Goal: Information Seeking & Learning: Learn about a topic

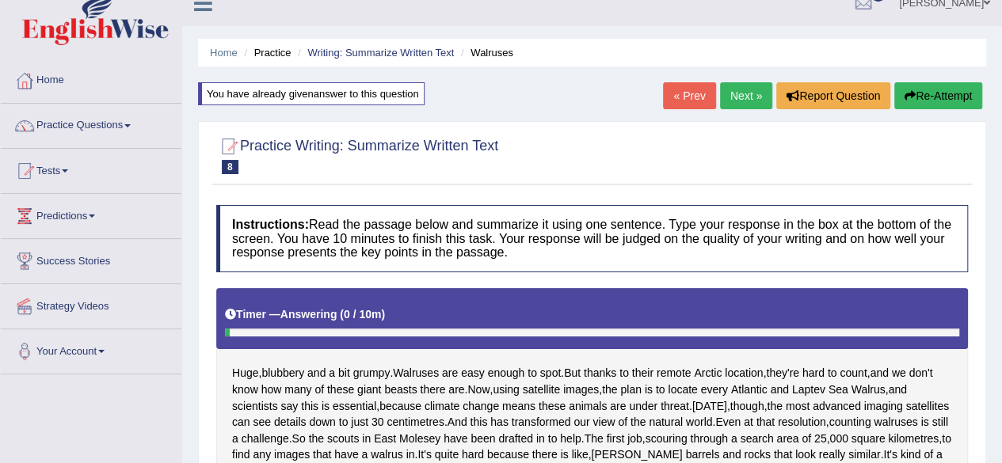
scroll to position [19, 0]
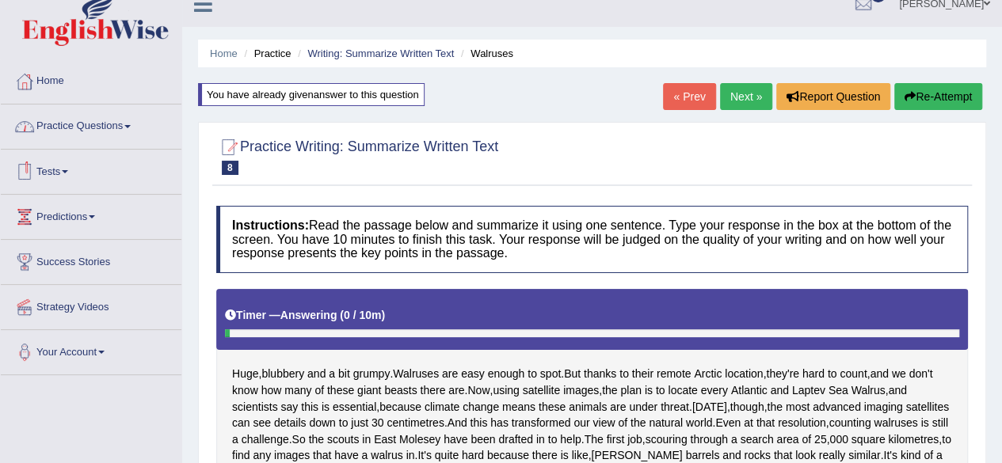
click at [89, 127] on link "Practice Questions" at bounding box center [91, 125] width 181 height 40
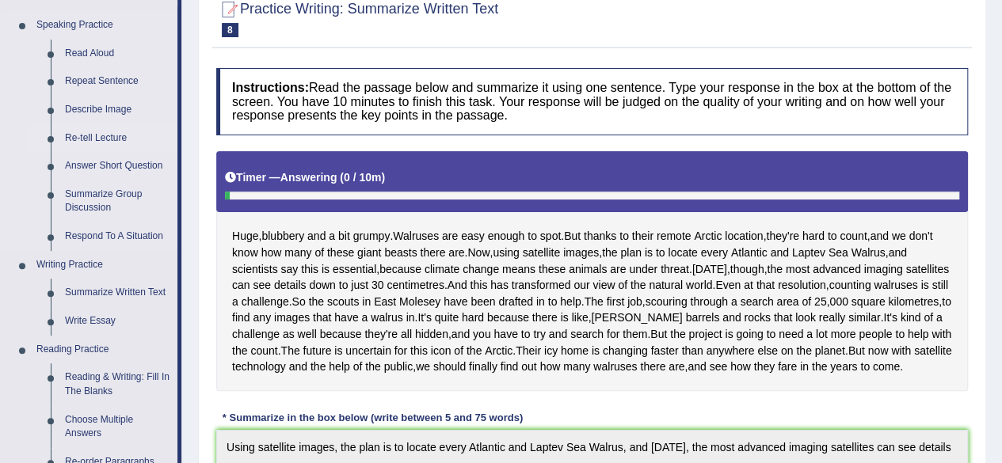
scroll to position [154, 0]
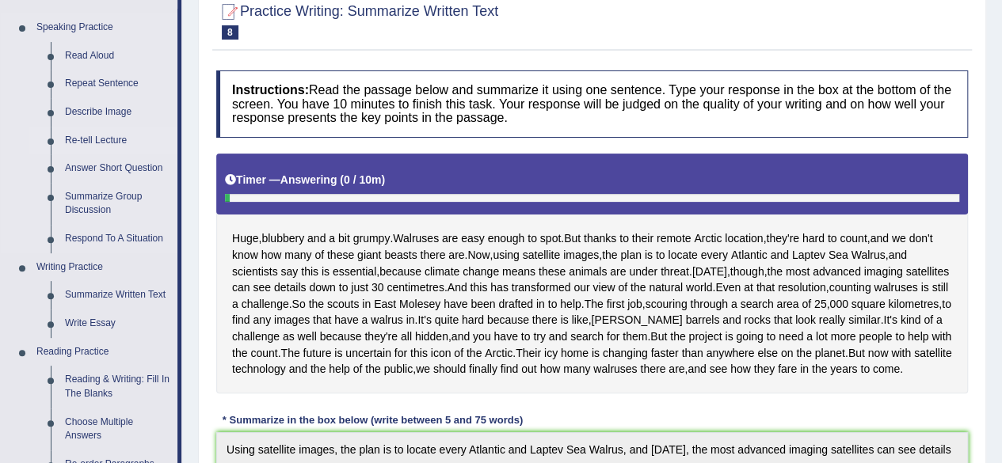
click at [123, 141] on link "Re-tell Lecture" at bounding box center [118, 141] width 120 height 29
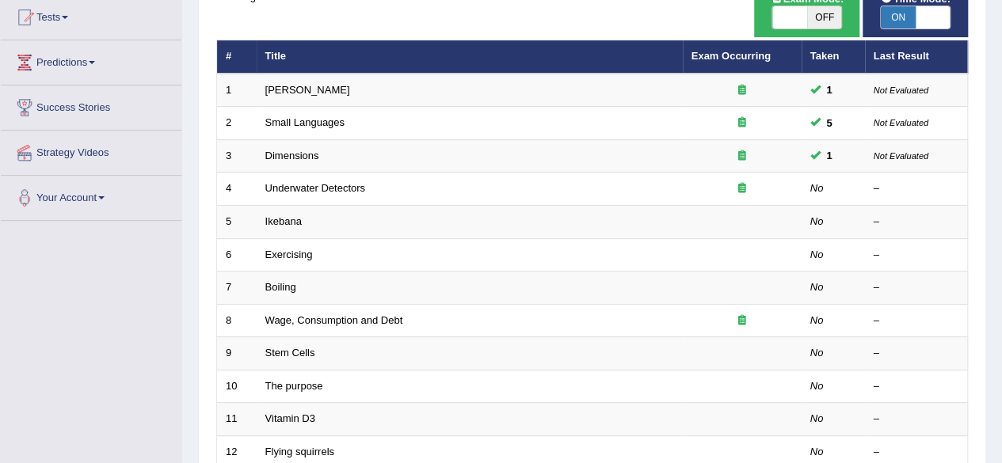
click at [797, 10] on span at bounding box center [789, 17] width 35 height 22
checkbox input "true"
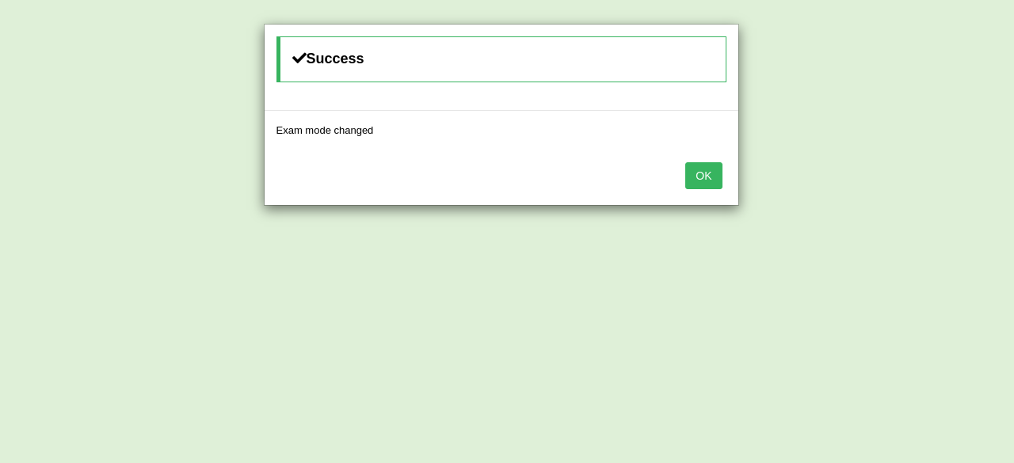
click at [703, 184] on button "OK" at bounding box center [703, 175] width 36 height 27
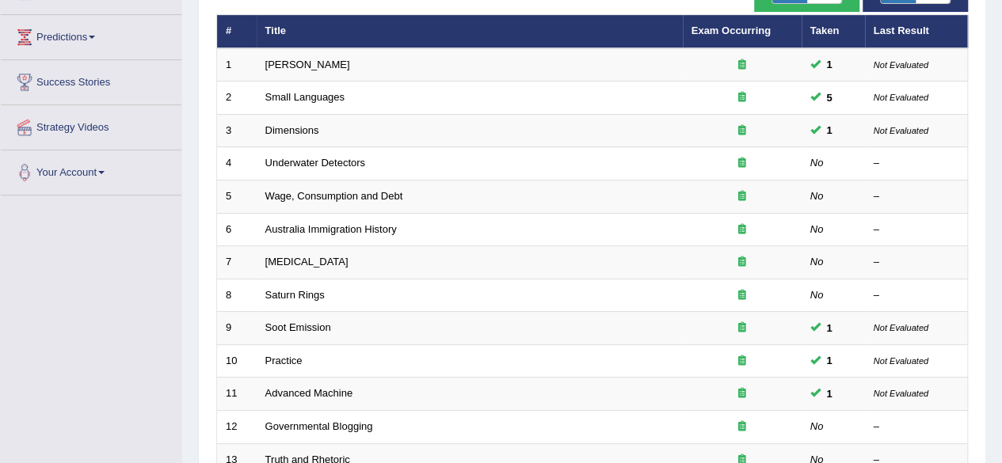
scroll to position [200, 0]
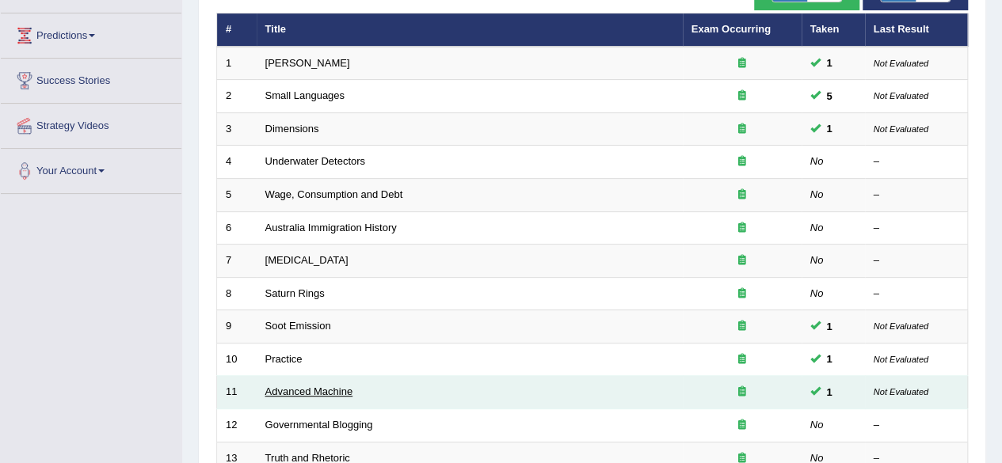
click at [299, 386] on link "Advanced Machine" at bounding box center [309, 392] width 88 height 12
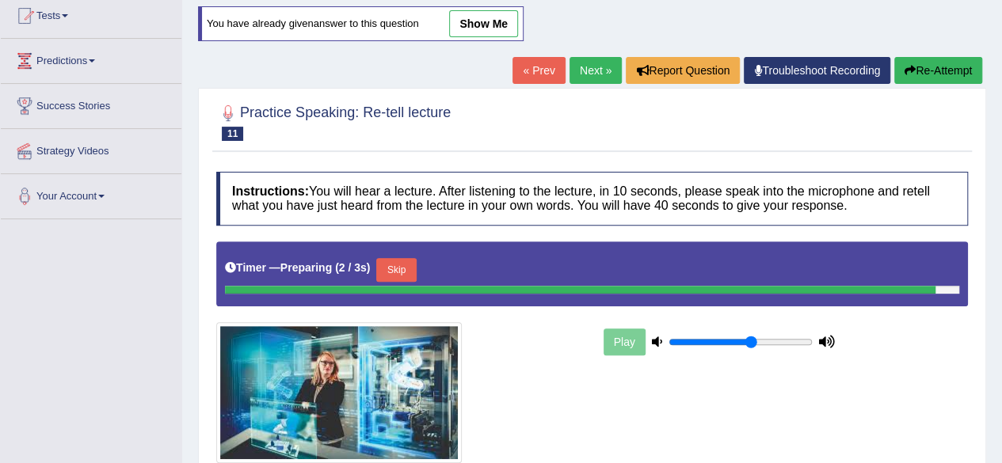
scroll to position [173, 0]
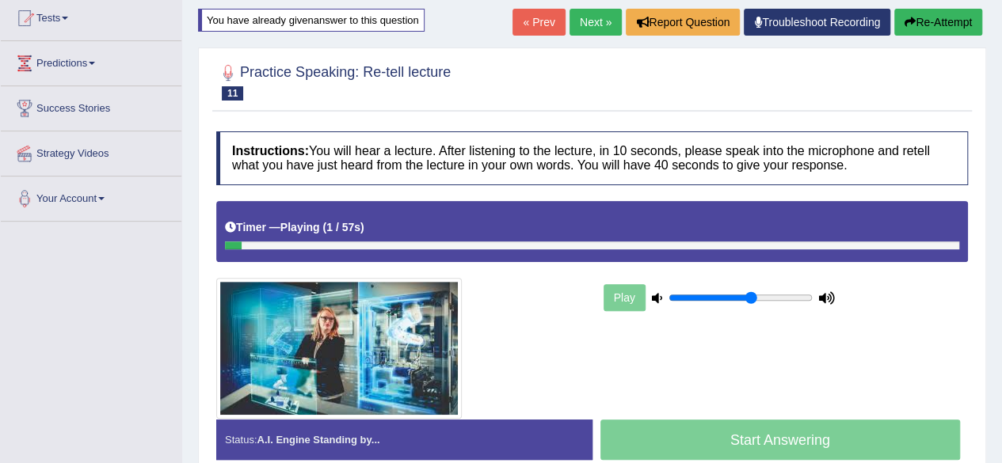
click at [545, 18] on link "« Prev" at bounding box center [538, 22] width 52 height 27
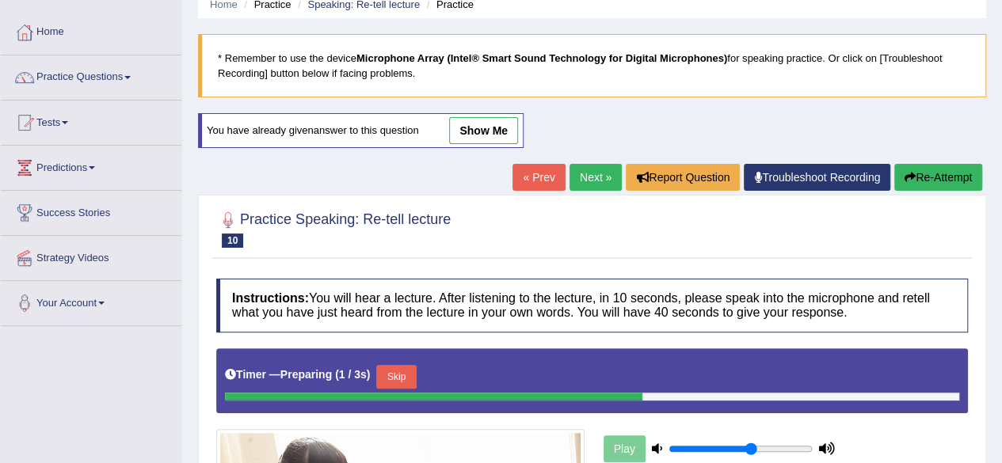
scroll to position [66, 0]
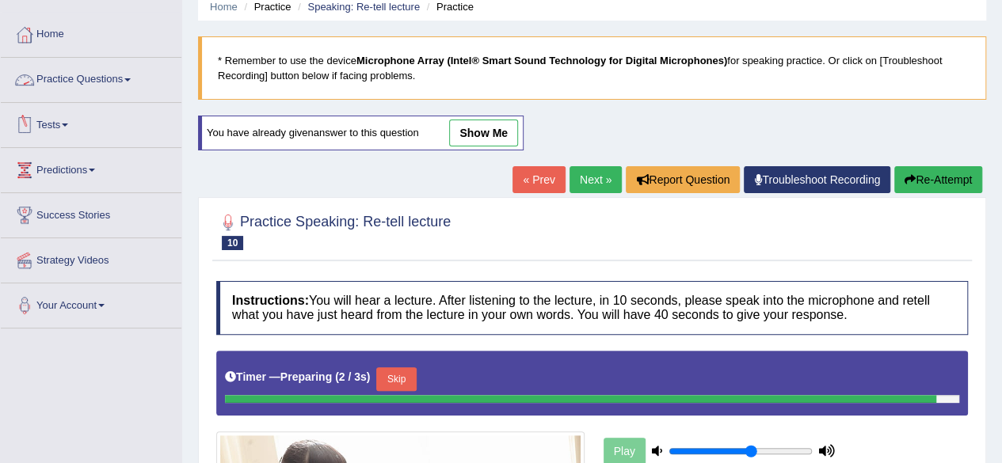
click at [105, 80] on link "Practice Questions" at bounding box center [91, 78] width 181 height 40
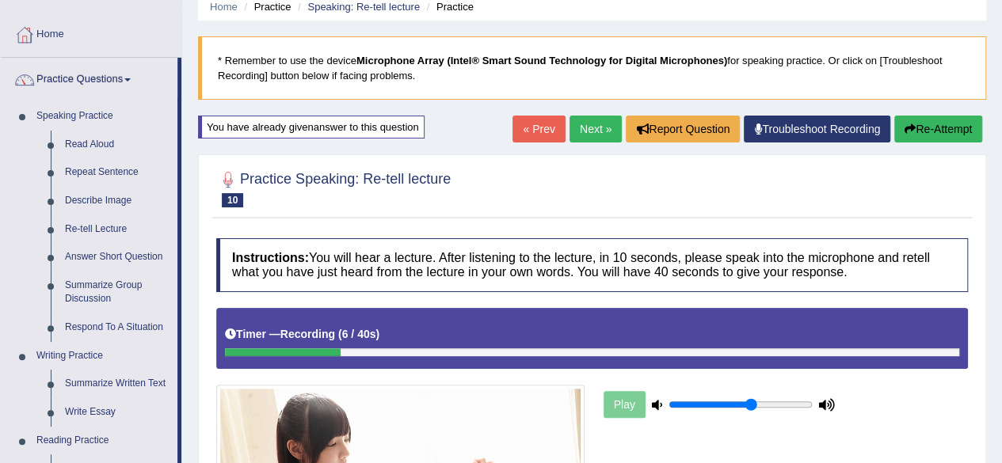
click at [590, 128] on link "Next »" at bounding box center [595, 129] width 52 height 27
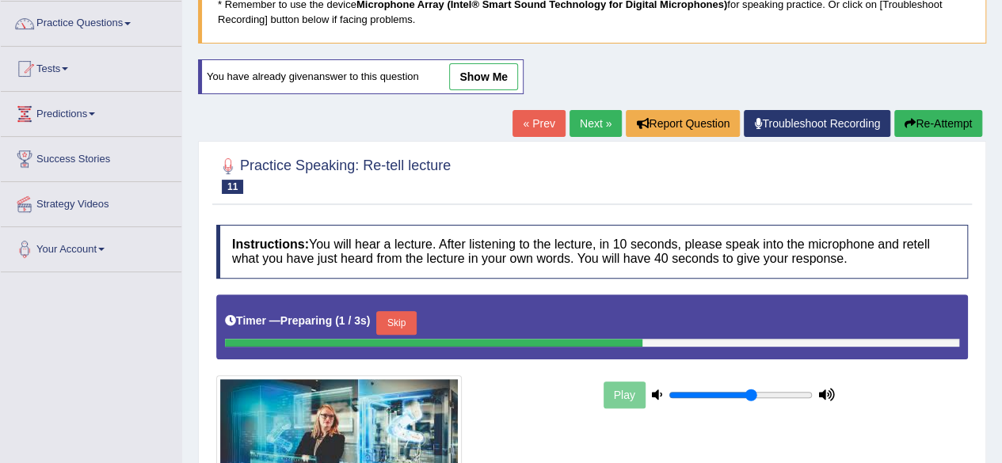
click at [600, 127] on link "Next »" at bounding box center [595, 123] width 52 height 27
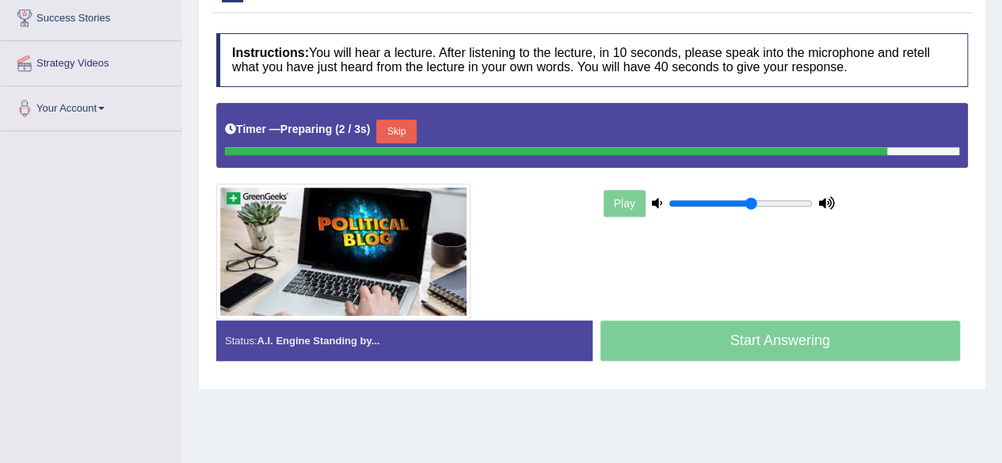
click at [403, 120] on button "Skip" at bounding box center [396, 132] width 40 height 24
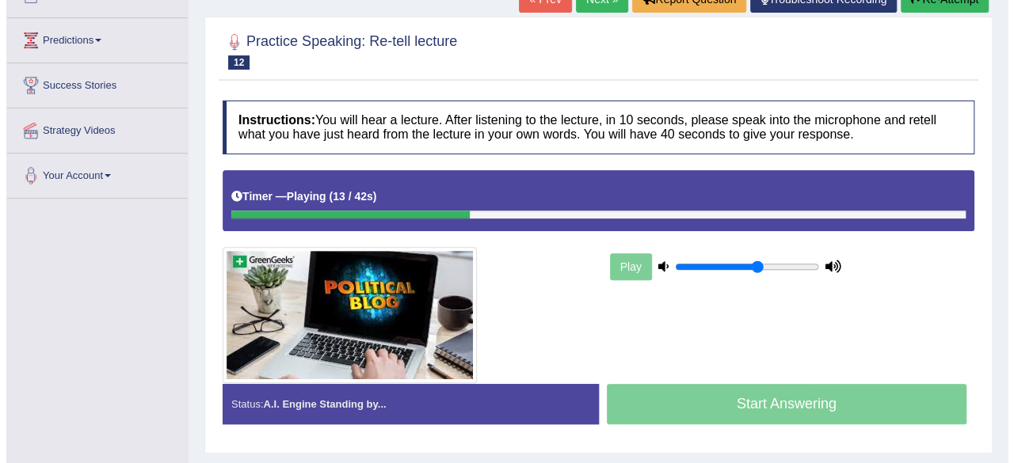
scroll to position [196, 0]
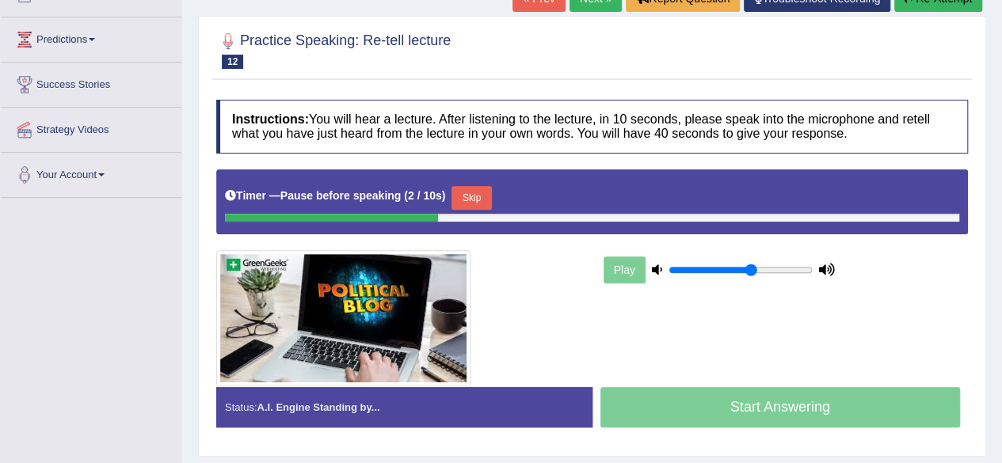
click at [468, 189] on button "Skip" at bounding box center [471, 198] width 40 height 24
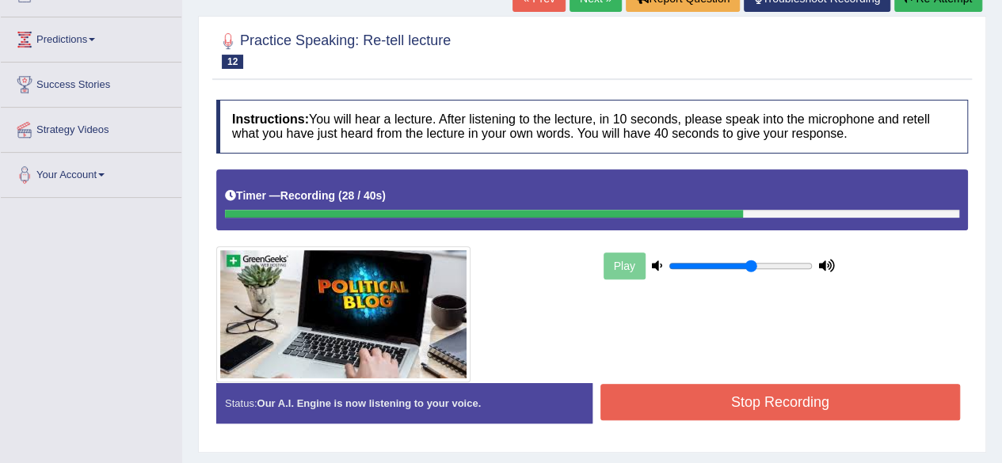
click at [730, 405] on button "Stop Recording" at bounding box center [780, 402] width 360 height 36
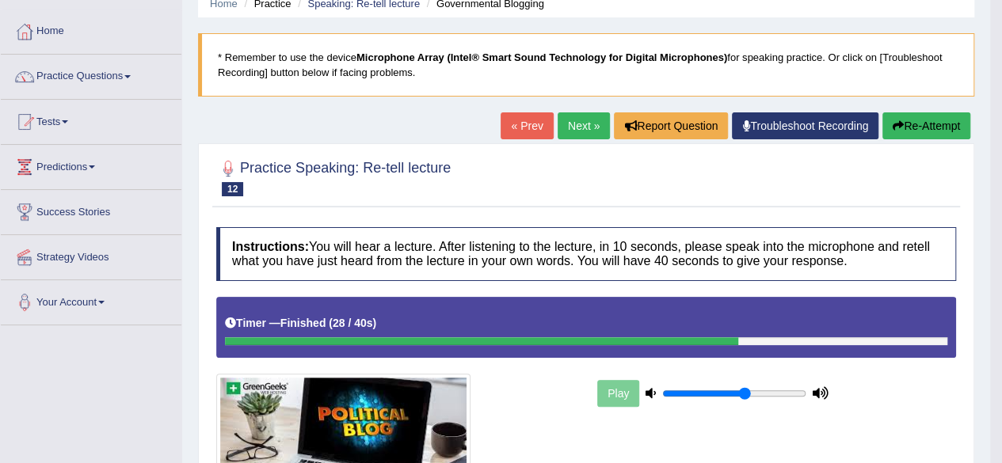
scroll to position [60, 0]
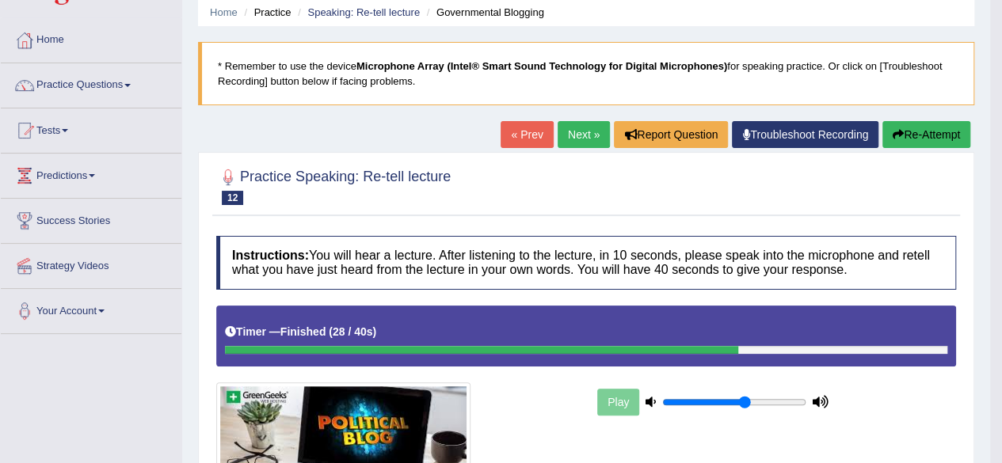
click at [580, 135] on link "Next »" at bounding box center [583, 134] width 52 height 27
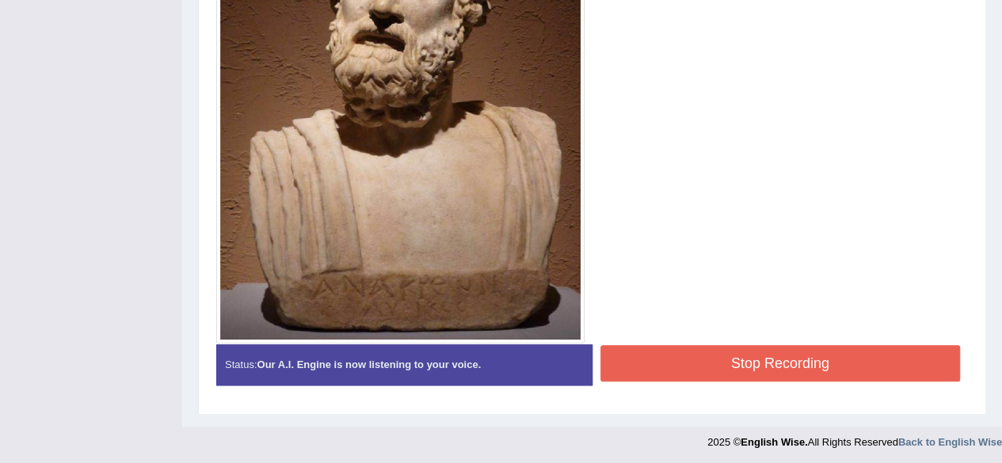
scroll to position [570, 0]
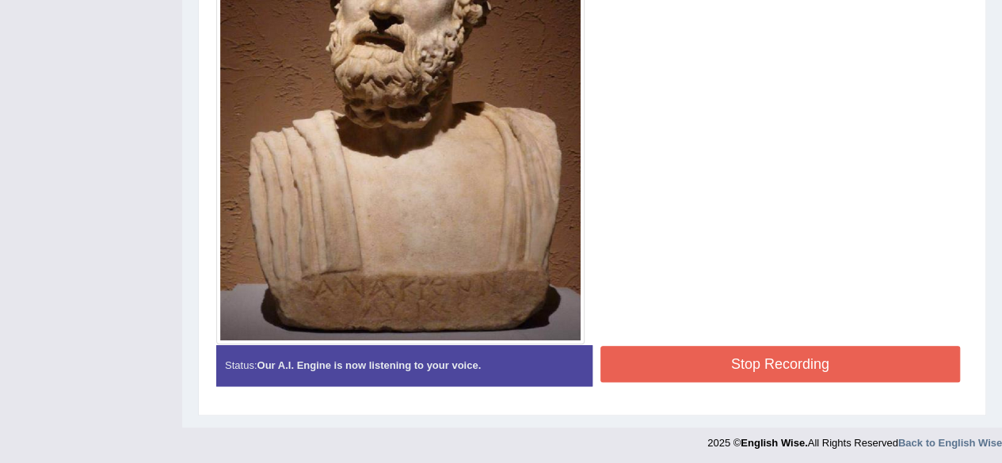
click at [797, 360] on button "Stop Recording" at bounding box center [780, 364] width 360 height 36
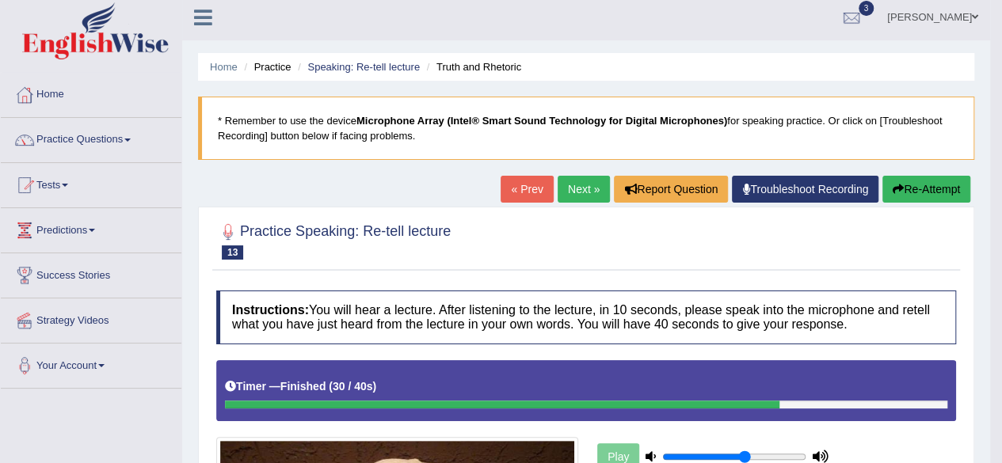
scroll to position [0, 0]
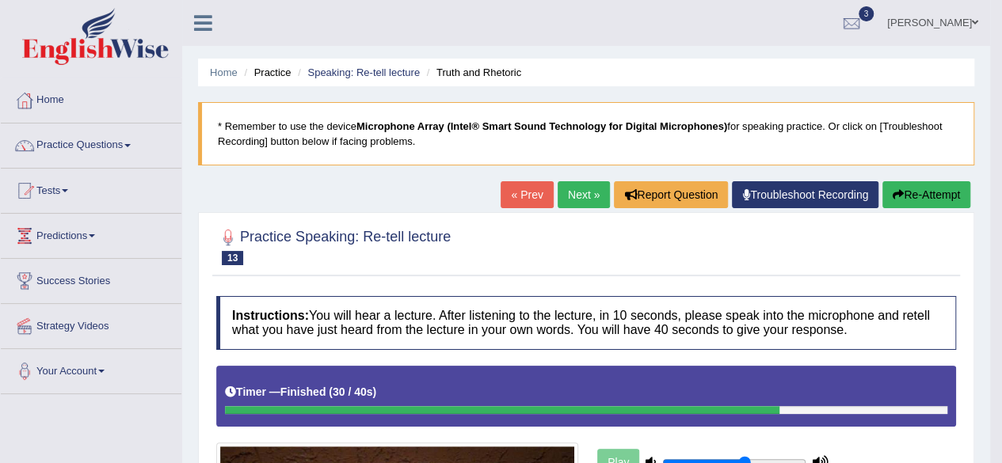
click at [588, 191] on link "Next »" at bounding box center [583, 194] width 52 height 27
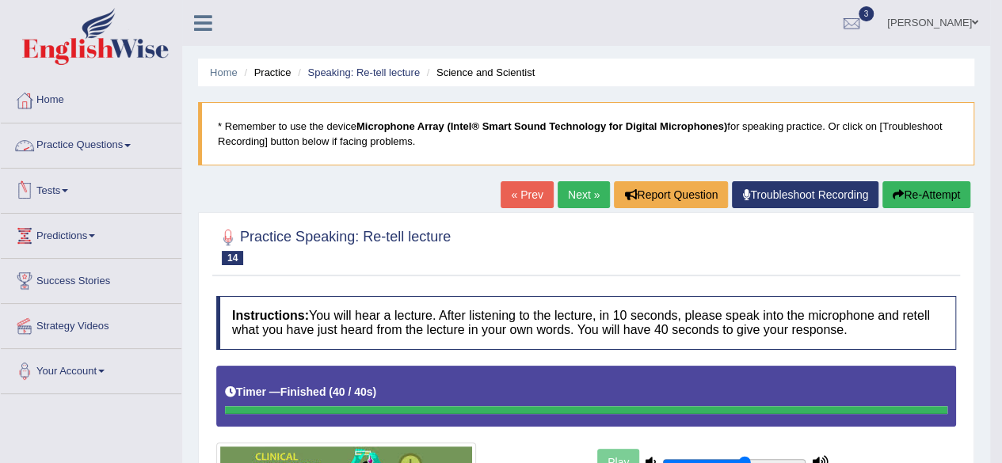
click at [80, 145] on link "Practice Questions" at bounding box center [91, 144] width 181 height 40
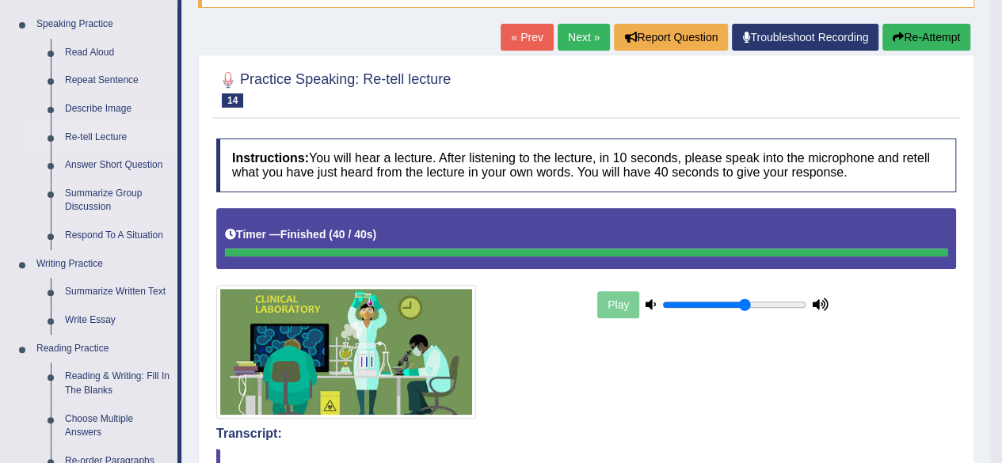
scroll to position [156, 0]
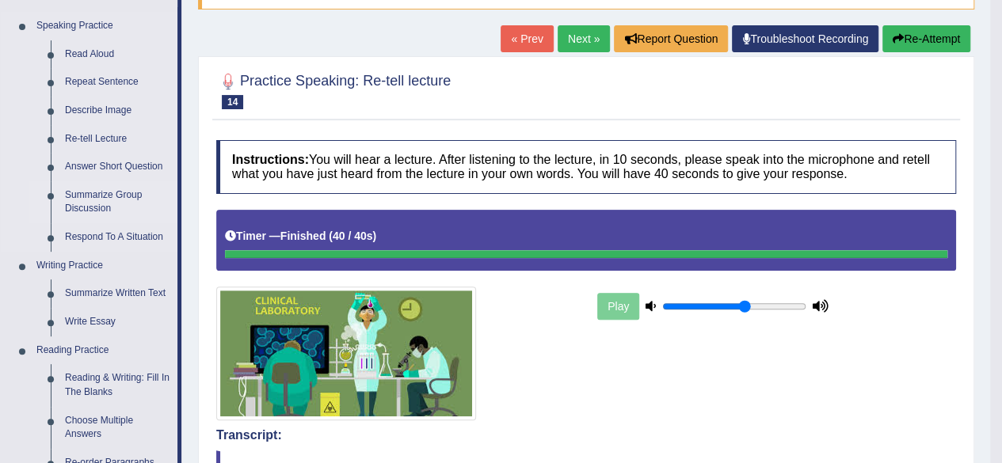
click at [79, 197] on link "Summarize Group Discussion" at bounding box center [118, 202] width 120 height 42
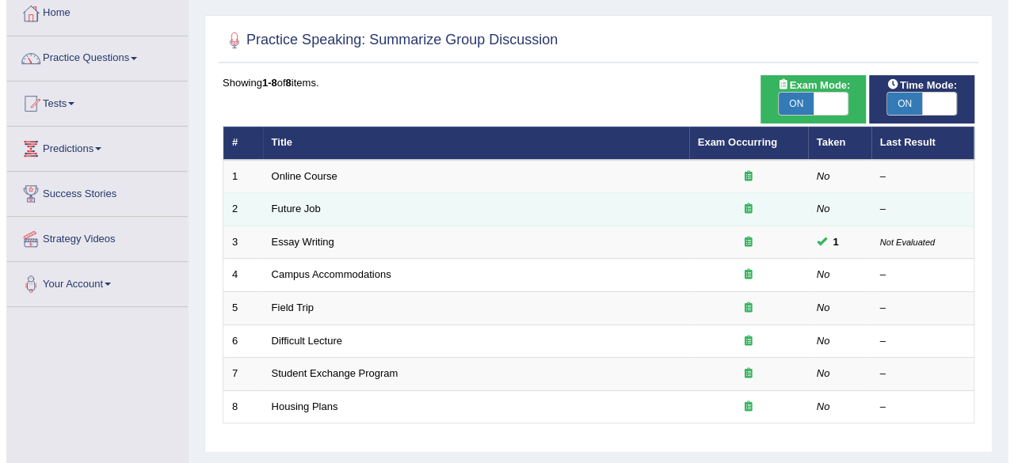
scroll to position [169, 0]
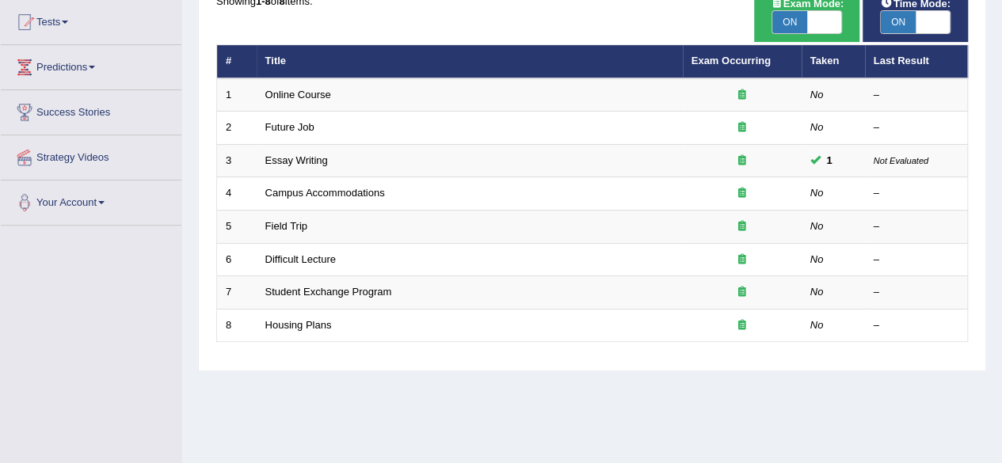
click at [820, 40] on div "Exam Mode: ON OFF" at bounding box center [806, 18] width 105 height 48
click at [827, 29] on span at bounding box center [824, 22] width 35 height 22
checkbox input "false"
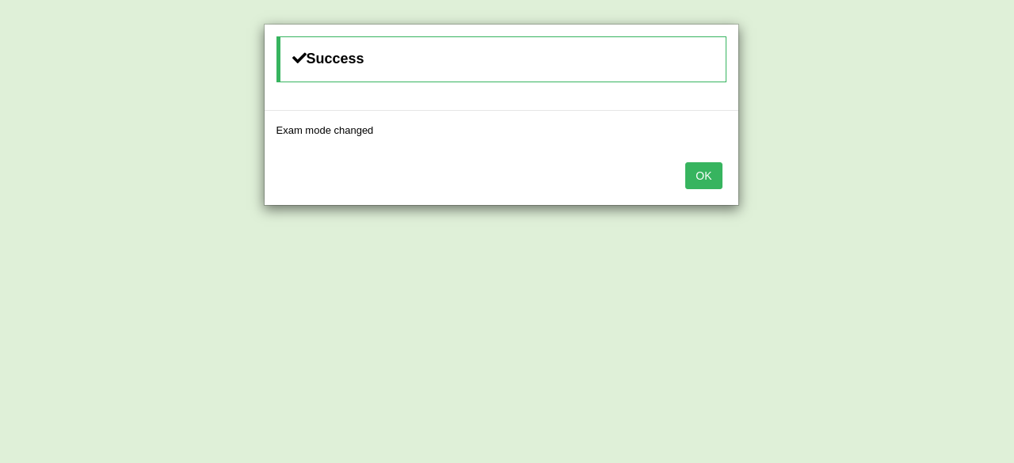
click at [702, 175] on button "OK" at bounding box center [703, 175] width 36 height 27
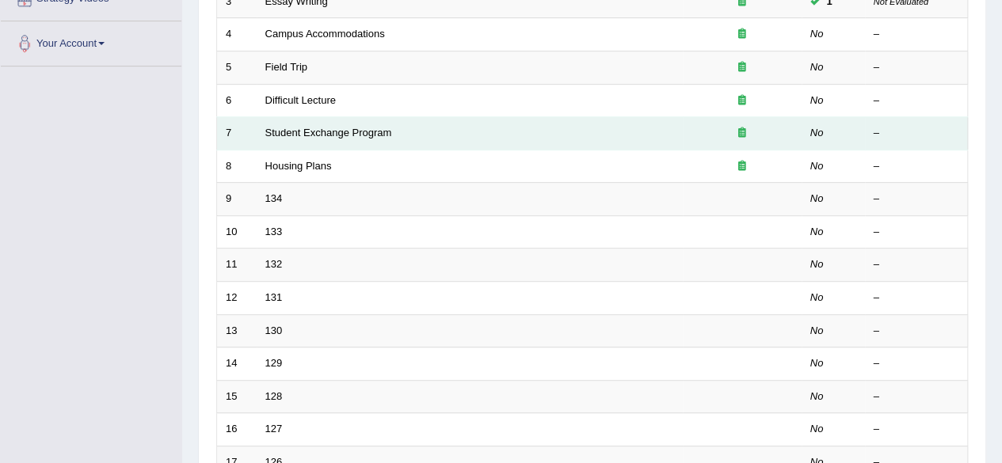
scroll to position [327, 0]
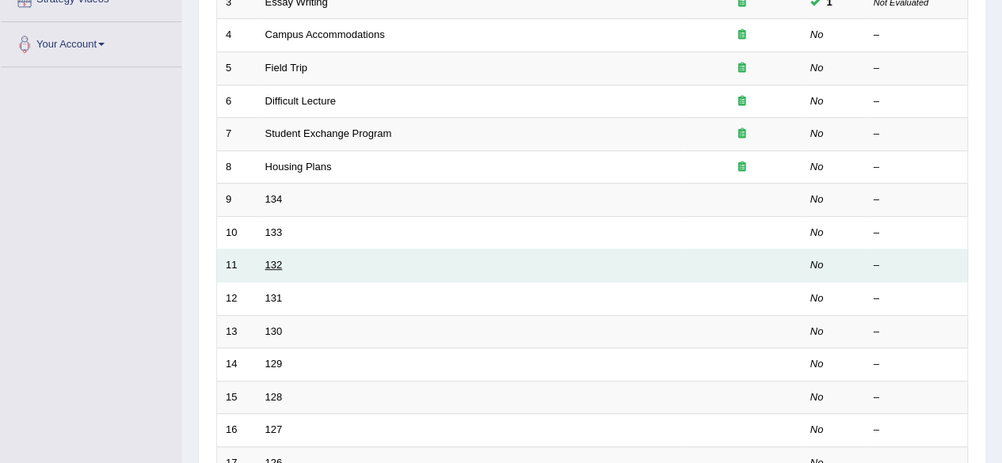
click at [279, 262] on link "132" at bounding box center [273, 265] width 17 height 12
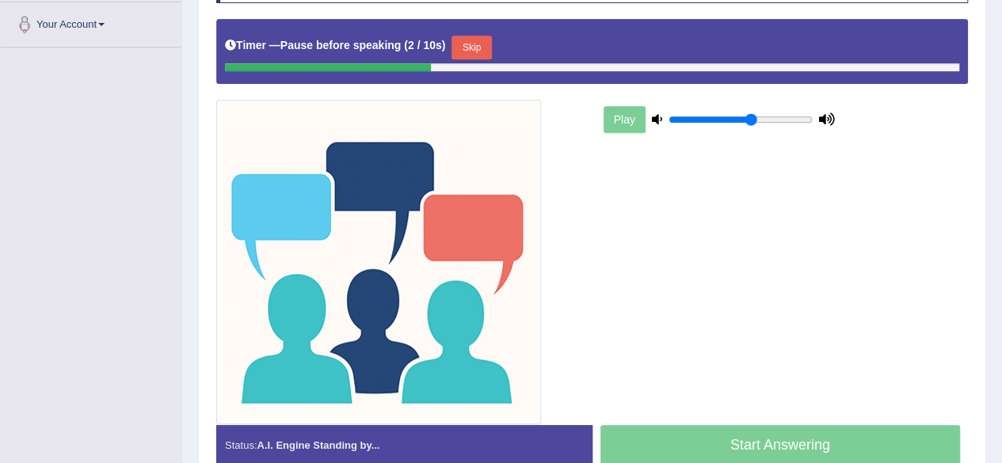
scroll to position [346, 0]
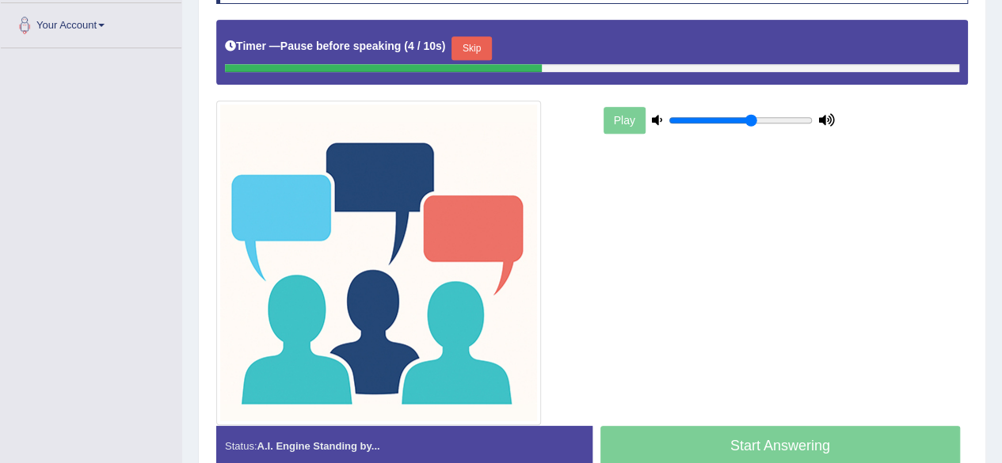
click at [472, 56] on button "Skip" at bounding box center [471, 48] width 40 height 24
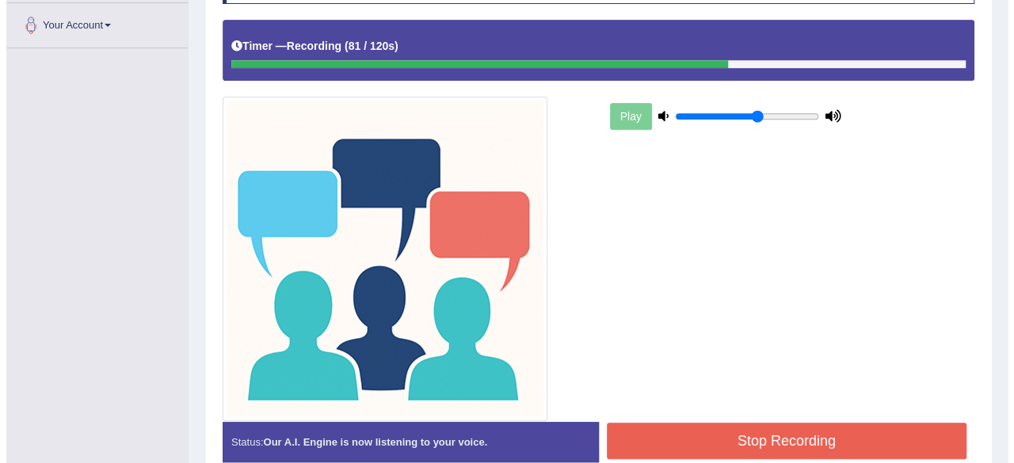
scroll to position [422, 0]
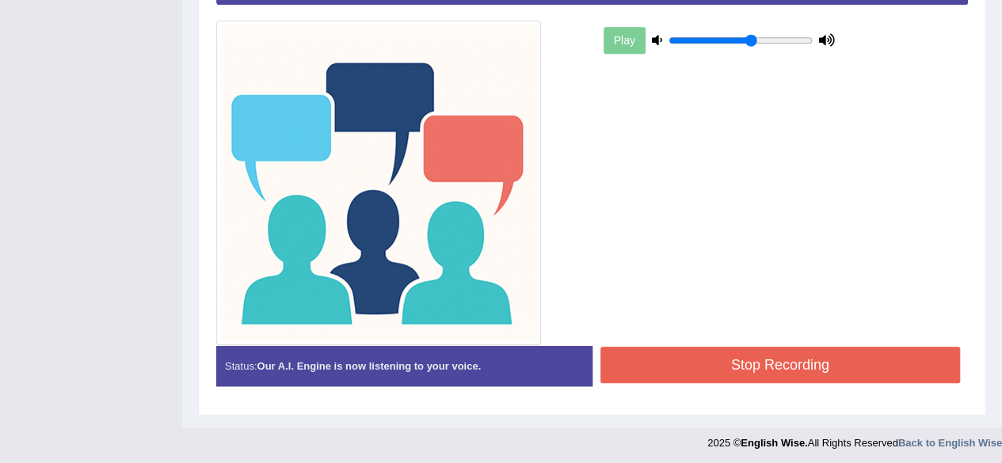
click at [676, 332] on div "Play" at bounding box center [591, 144] width 767 height 401
click at [678, 378] on button "Stop Recording" at bounding box center [780, 365] width 360 height 36
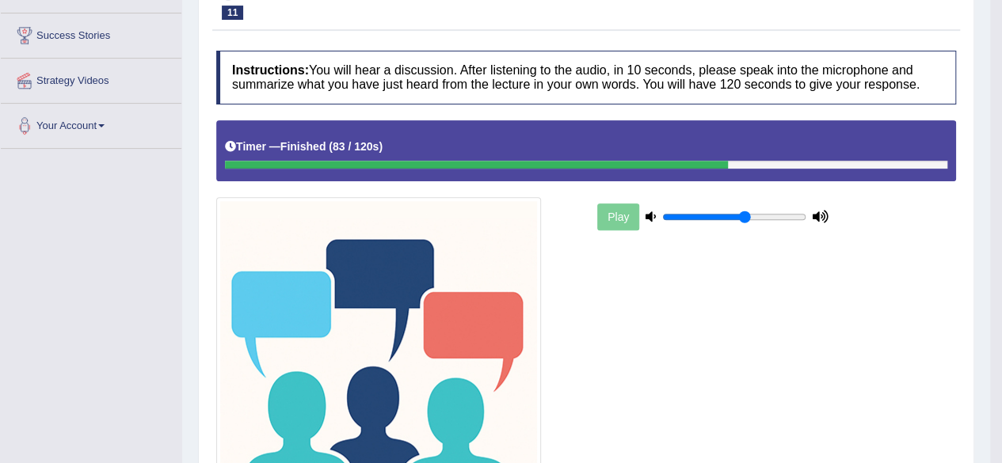
scroll to position [0, 0]
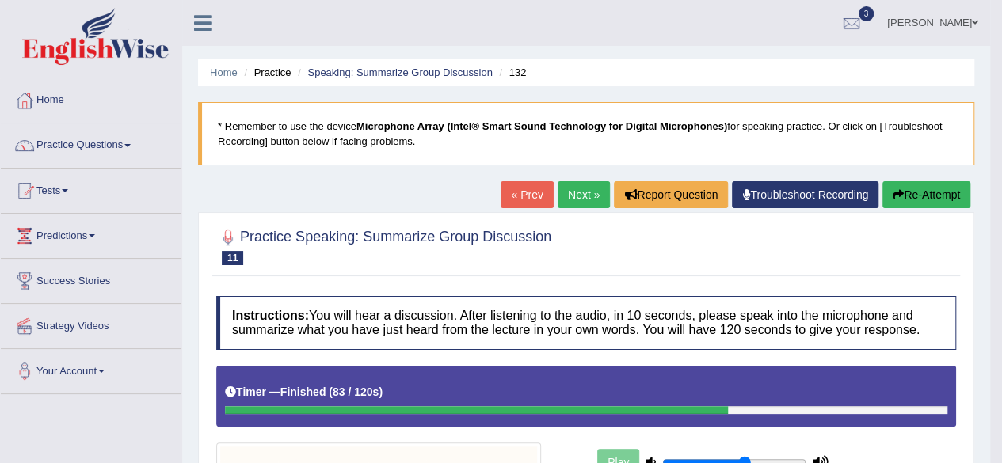
click at [575, 197] on link "Next »" at bounding box center [583, 194] width 52 height 27
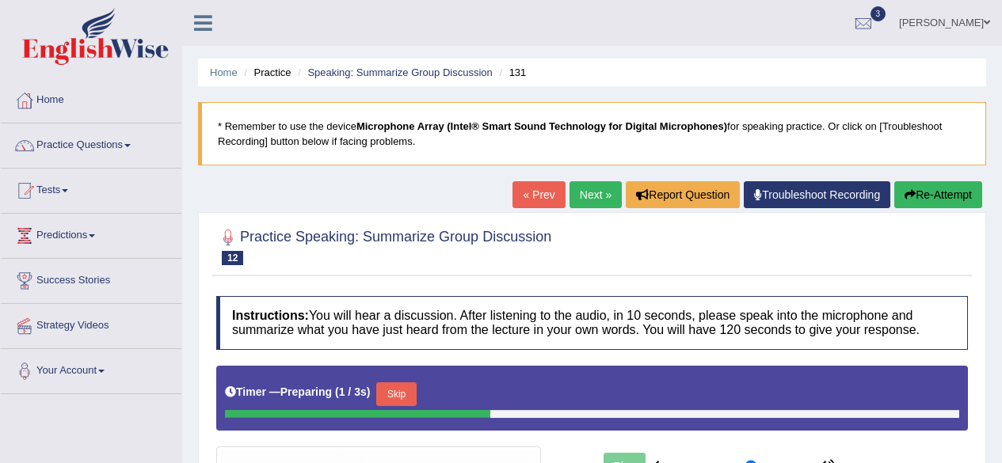
scroll to position [259, 0]
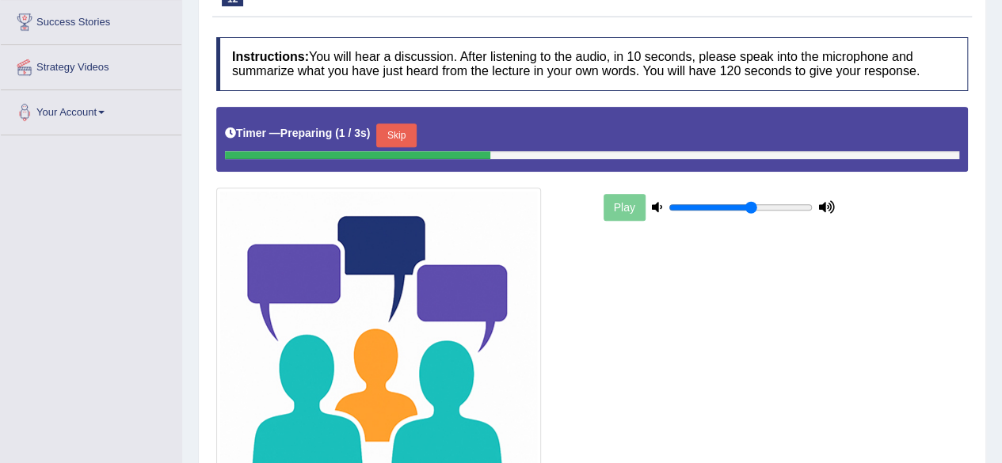
click at [391, 130] on button "Skip" at bounding box center [396, 136] width 40 height 24
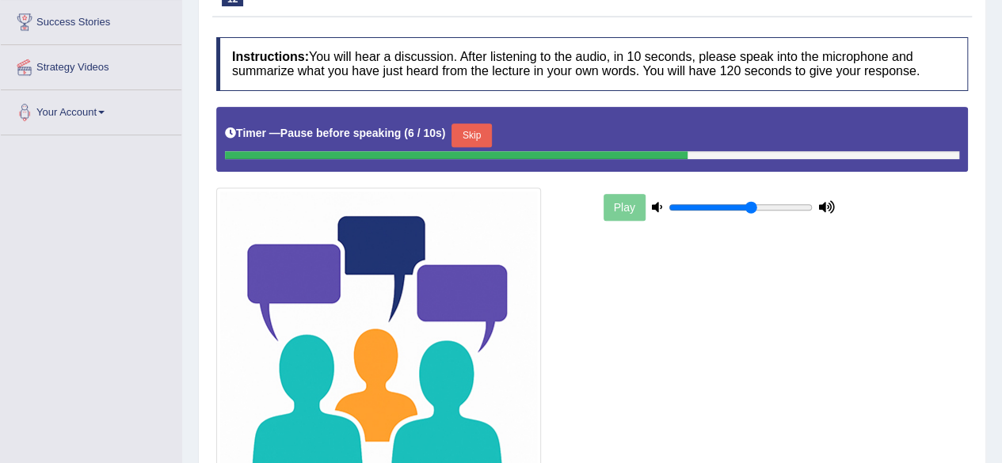
click at [469, 132] on button "Skip" at bounding box center [471, 136] width 40 height 24
